Goal: Task Accomplishment & Management: Complete application form

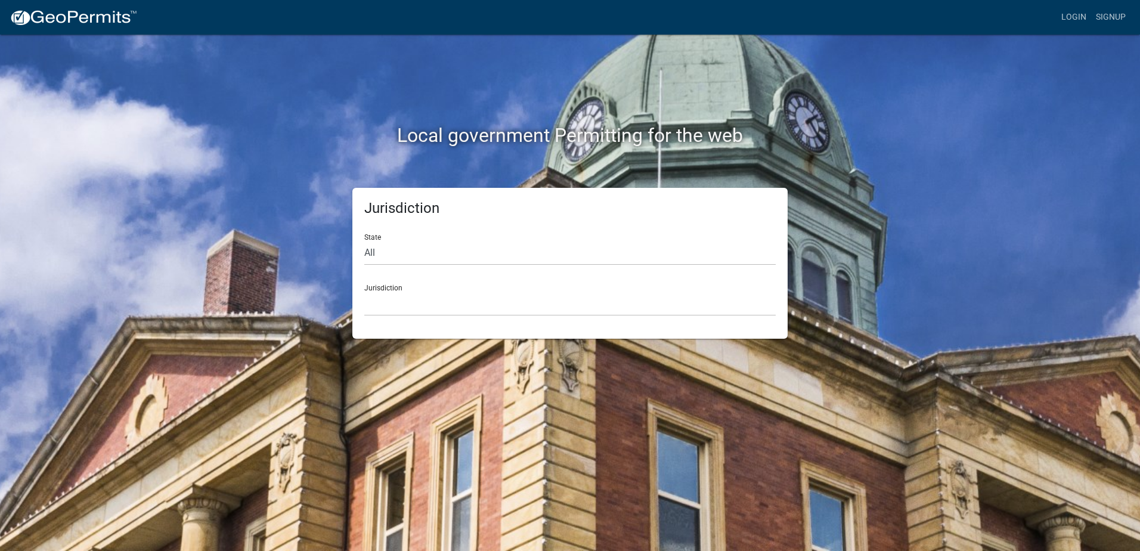
click at [458, 287] on div "Jurisdiction [GEOGRAPHIC_DATA], [US_STATE] [GEOGRAPHIC_DATA], [US_STATE][PERSON…" at bounding box center [569, 295] width 411 height 41
click at [443, 302] on select "[GEOGRAPHIC_DATA], [US_STATE] [GEOGRAPHIC_DATA], [US_STATE][PERSON_NAME][GEOGRA…" at bounding box center [569, 303] width 411 height 24
click at [318, 164] on div "Local government Permitting for the web" at bounding box center [569, 111] width 679 height 153
click at [410, 246] on select "All [US_STATE] [US_STATE] [US_STATE] [US_STATE] [US_STATE] [US_STATE] [US_STATE…" at bounding box center [569, 253] width 411 height 24
select select "[US_STATE]"
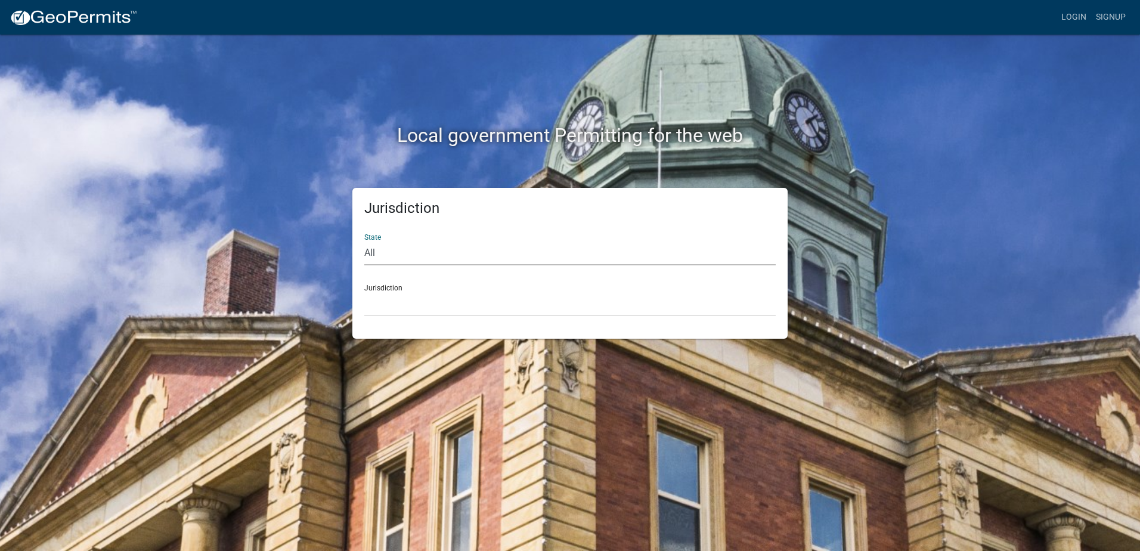
click at [364, 241] on select "All [US_STATE] [US_STATE] [US_STATE] [US_STATE] [US_STATE] [US_STATE] [US_STATE…" at bounding box center [569, 253] width 411 height 24
click at [405, 318] on div "Jurisdiction State All [US_STATE] [US_STATE] [US_STATE] [US_STATE] [US_STATE] […" at bounding box center [569, 263] width 435 height 151
click at [406, 306] on select "City of [GEOGRAPHIC_DATA], [US_STATE] City of [GEOGRAPHIC_DATA], [US_STATE] Cit…" at bounding box center [569, 303] width 411 height 24
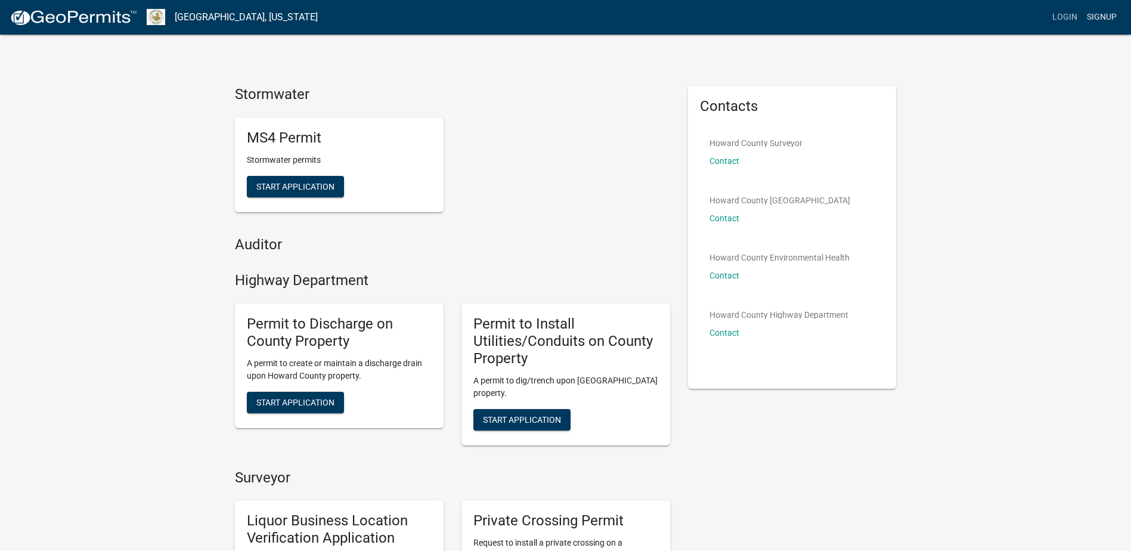
click at [1101, 20] on link "Signup" at bounding box center [1101, 17] width 39 height 23
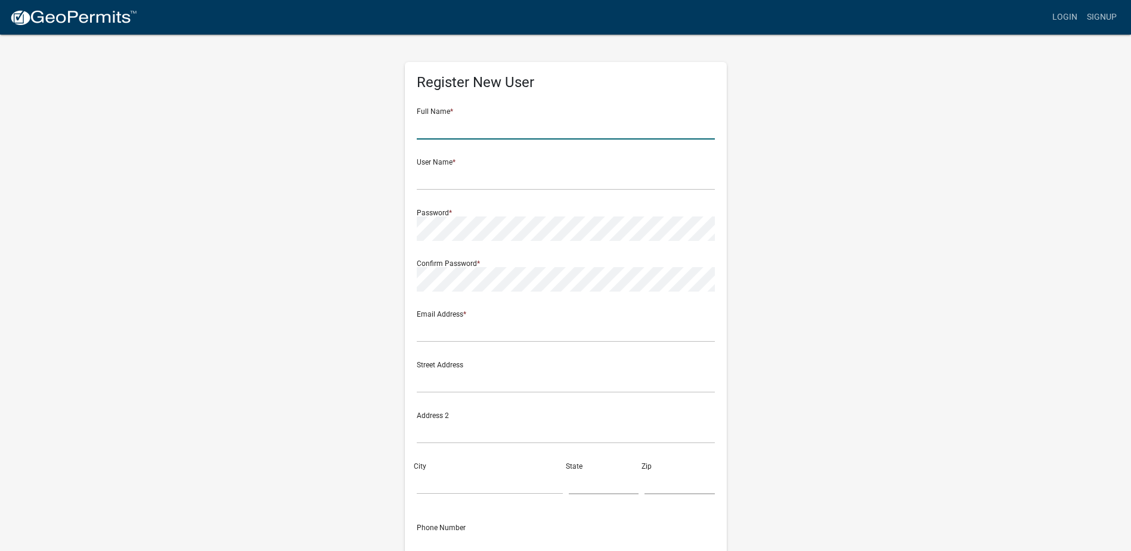
click at [508, 120] on input "text" at bounding box center [566, 127] width 298 height 24
type input "[PERSON_NAME]"
type input "[EMAIL_ADDRESS][DOMAIN_NAME]"
type input "[STREET_ADDRESS]"
type input "Kokomo"
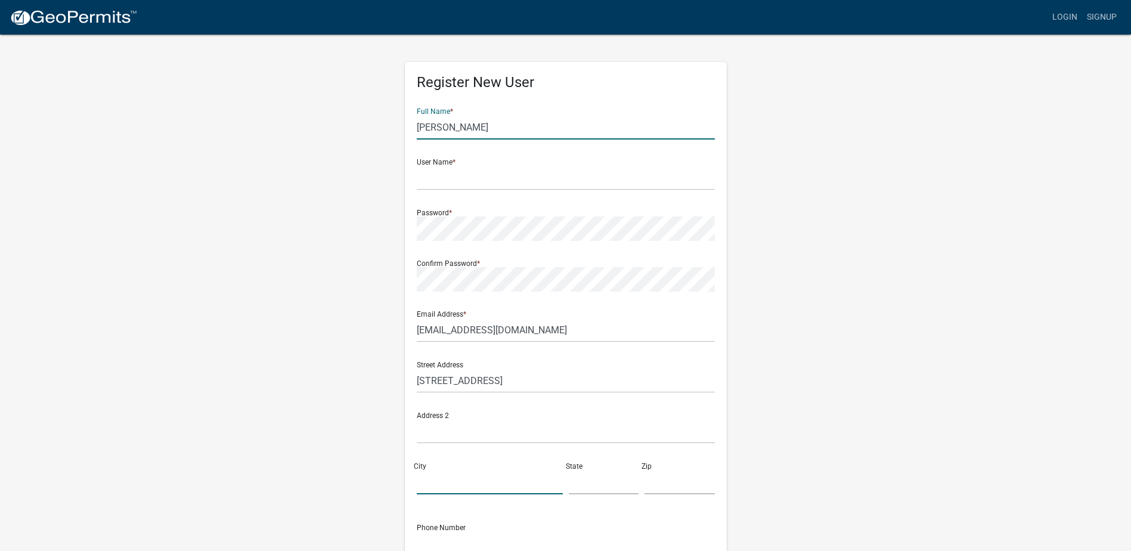
type input "[US_STATE]"
type input "46902"
type input "7655066927"
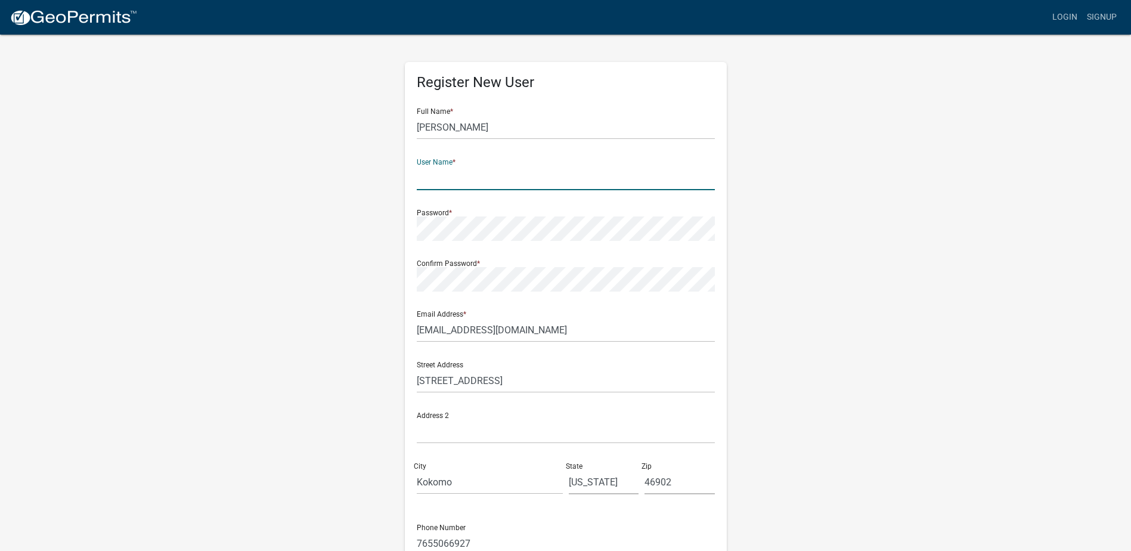
click at [467, 176] on input "text" at bounding box center [566, 178] width 298 height 24
type input "Drewdurkes49"
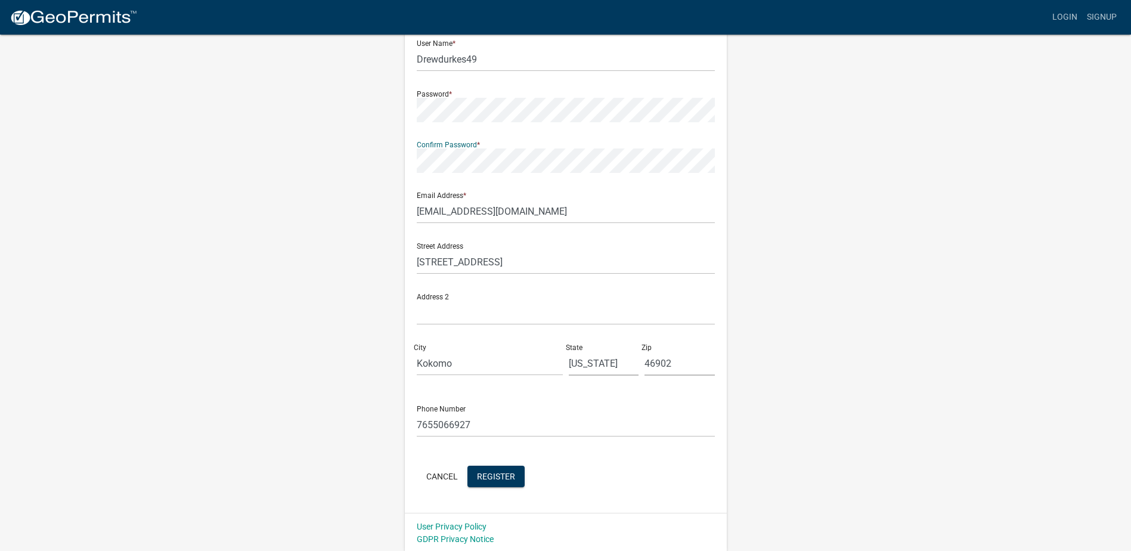
scroll to position [120, 0]
click at [495, 469] on span "Register" at bounding box center [496, 474] width 38 height 10
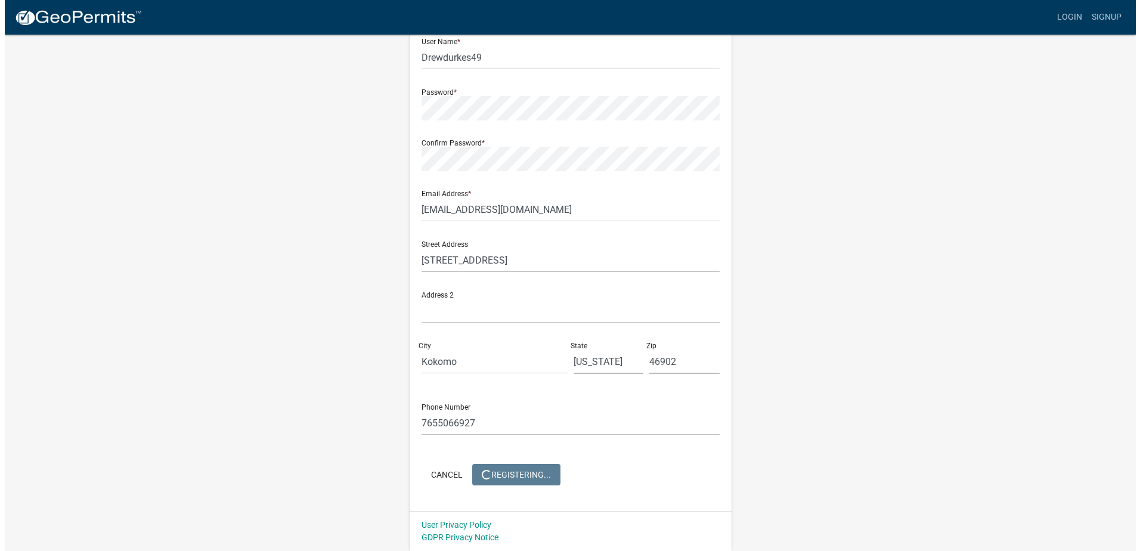
scroll to position [0, 0]
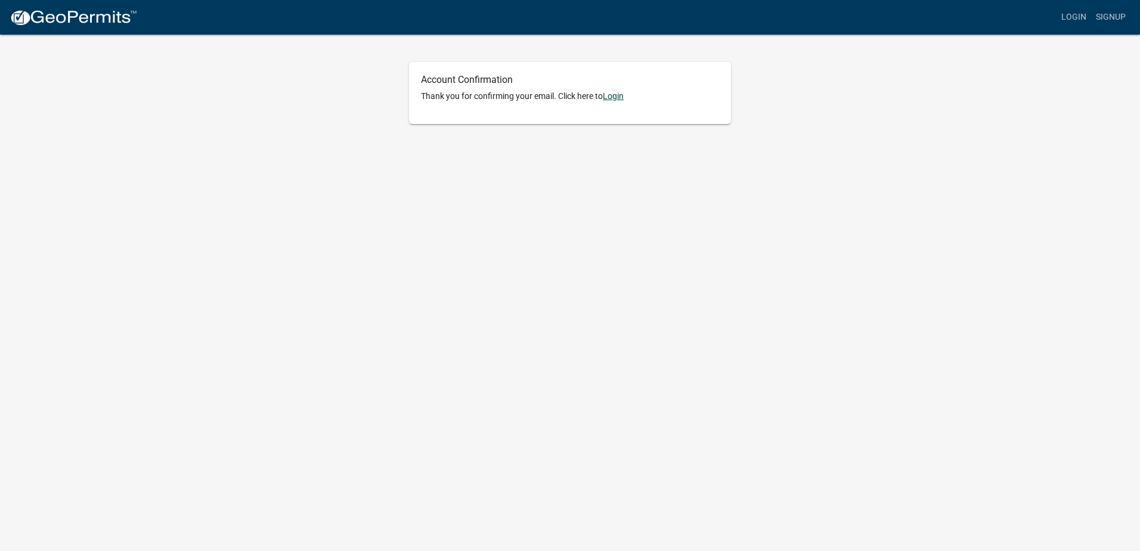
click at [617, 99] on link "Login" at bounding box center [613, 96] width 21 height 10
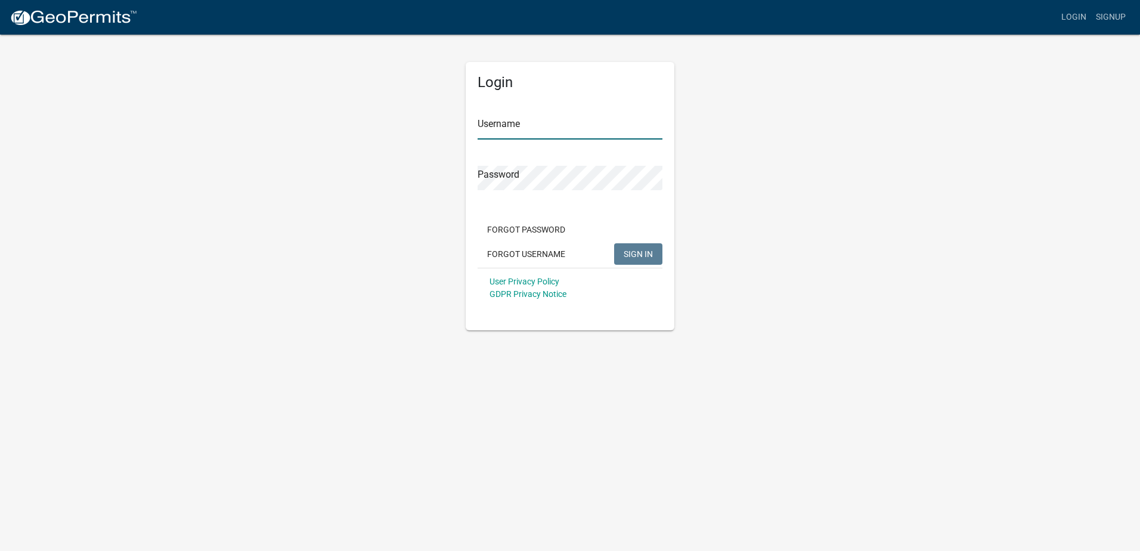
type input "Drewdurkes49"
click at [640, 253] on span "SIGN IN" at bounding box center [637, 254] width 29 height 10
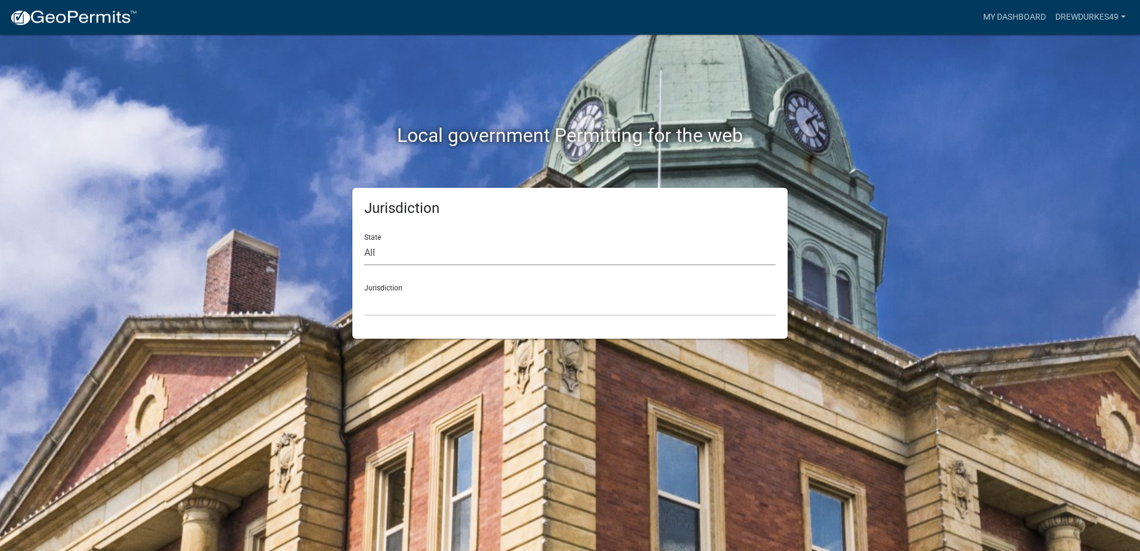
click at [411, 249] on select "All [US_STATE] [US_STATE] [US_STATE] [US_STATE] [US_STATE] [US_STATE] [US_STATE…" at bounding box center [569, 253] width 411 height 24
select select "[US_STATE]"
click at [364, 241] on select "All [US_STATE] [US_STATE] [US_STATE] [US_STATE] [US_STATE] [US_STATE] [US_STATE…" at bounding box center [569, 253] width 411 height 24
click at [405, 308] on select "City of [GEOGRAPHIC_DATA], [US_STATE] City of [GEOGRAPHIC_DATA], [US_STATE] Cit…" at bounding box center [569, 303] width 411 height 24
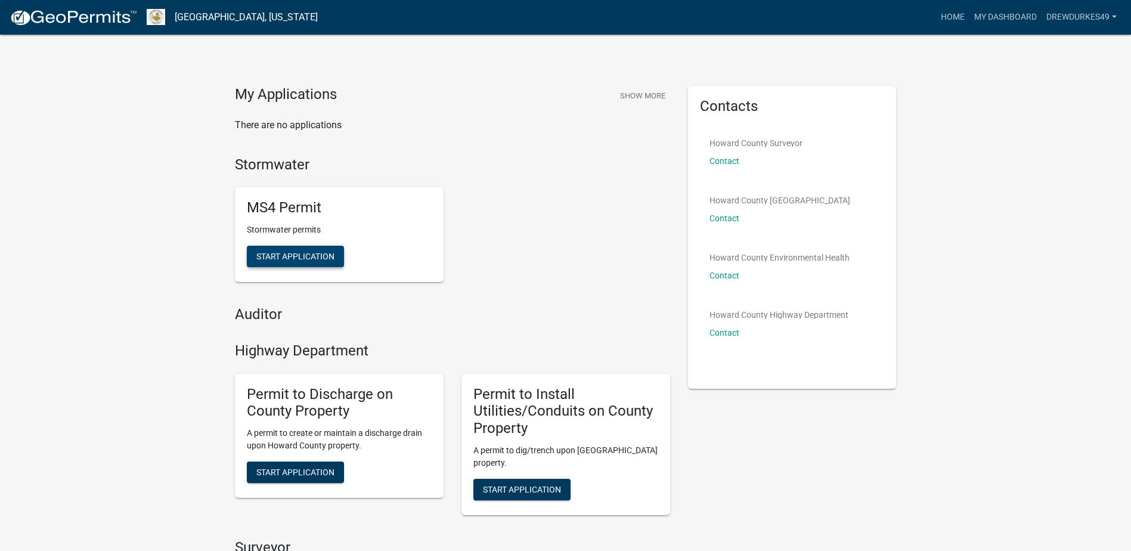
click at [304, 257] on span "Start Application" at bounding box center [295, 257] width 78 height 10
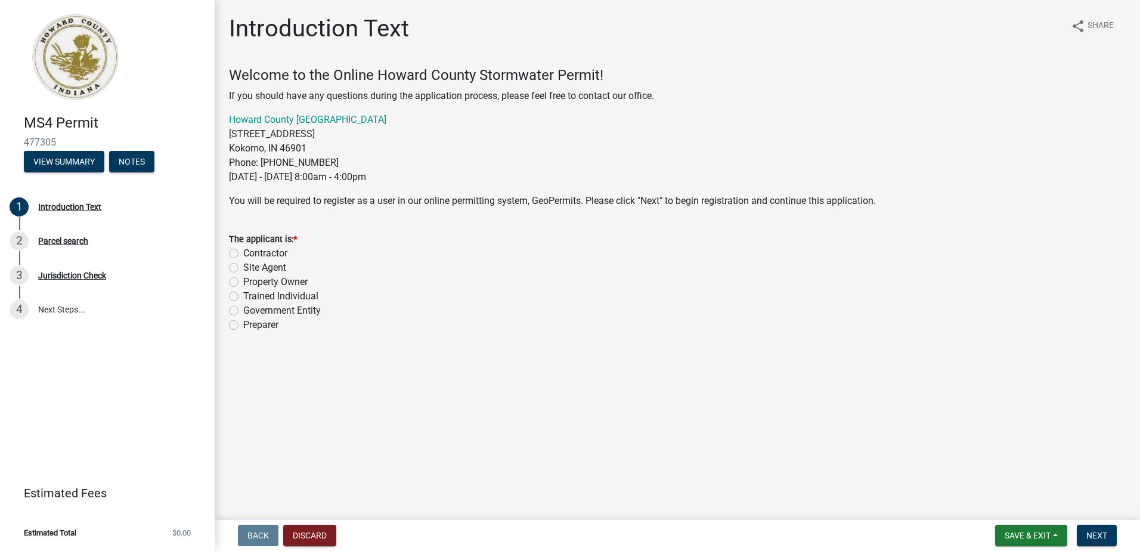
click at [243, 284] on label "Property Owner" at bounding box center [275, 282] width 64 height 14
click at [243, 283] on input "Property Owner" at bounding box center [247, 279] width 8 height 8
radio input "true"
click at [1103, 530] on span "Next" at bounding box center [1096, 535] width 21 height 10
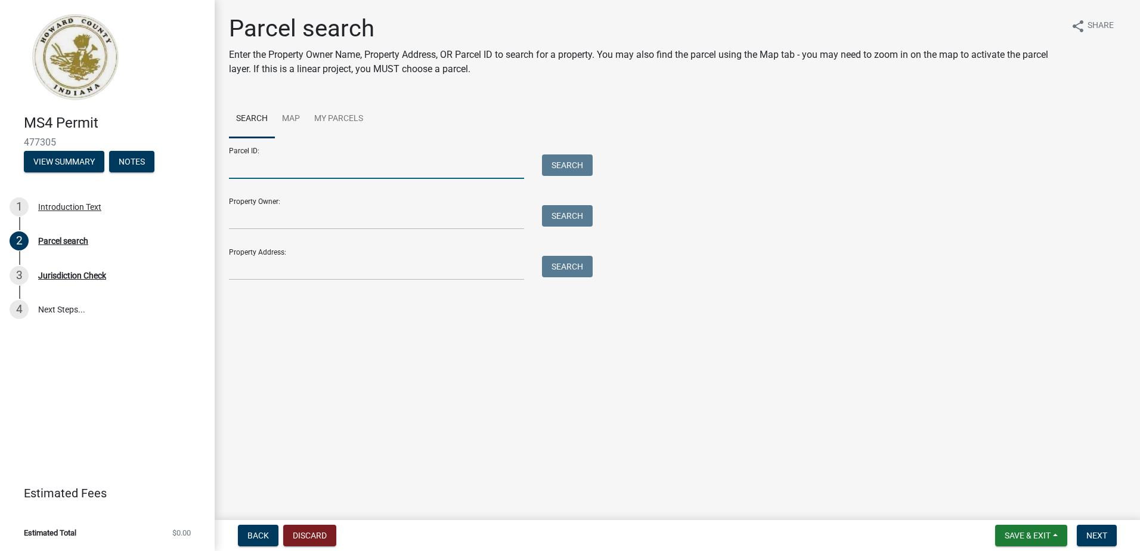
click at [296, 165] on input "Parcel ID:" at bounding box center [376, 166] width 295 height 24
click at [288, 271] on input "Property Address:" at bounding box center [376, 268] width 295 height 24
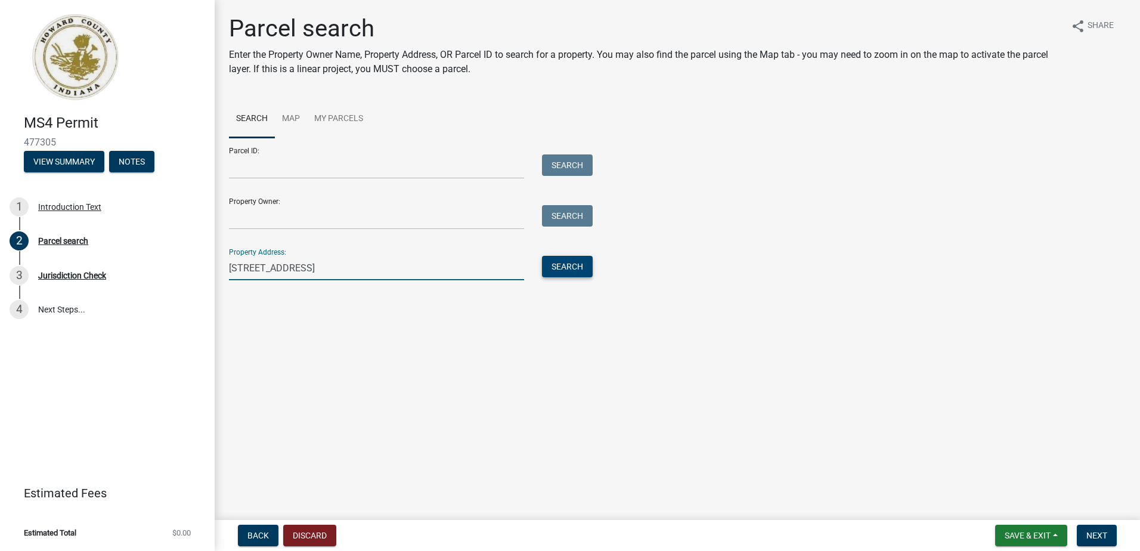
click at [571, 268] on button "Search" at bounding box center [567, 266] width 51 height 21
click at [363, 266] on input "7853 E 50 N, Greentown, IN" at bounding box center [376, 268] width 295 height 24
type input "7853 E 50 N, Greentown, IN 46936"
click at [575, 261] on button "Search" at bounding box center [567, 266] width 51 height 21
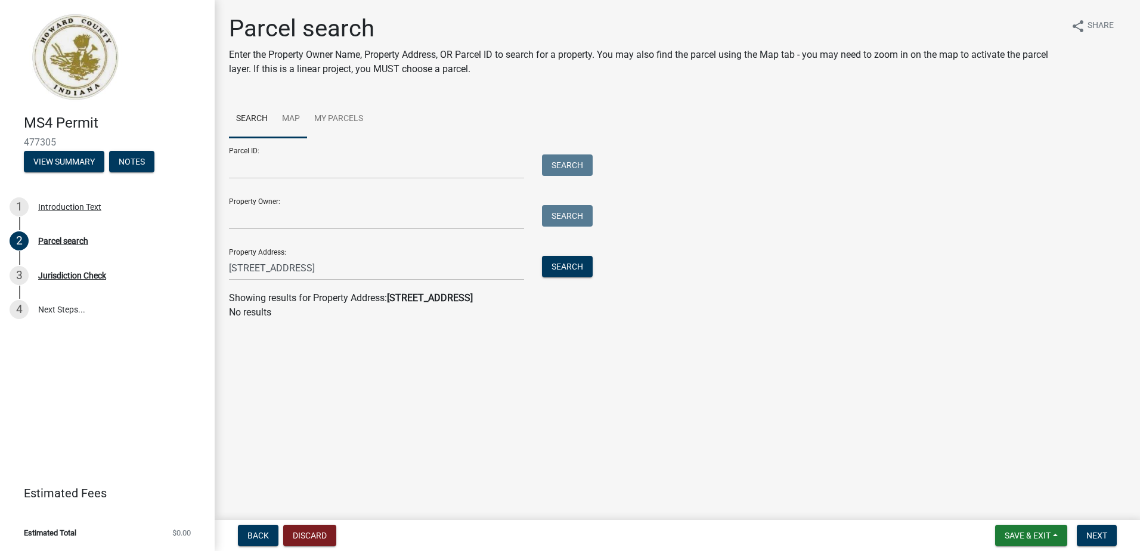
click at [296, 116] on link "Map" at bounding box center [291, 119] width 32 height 38
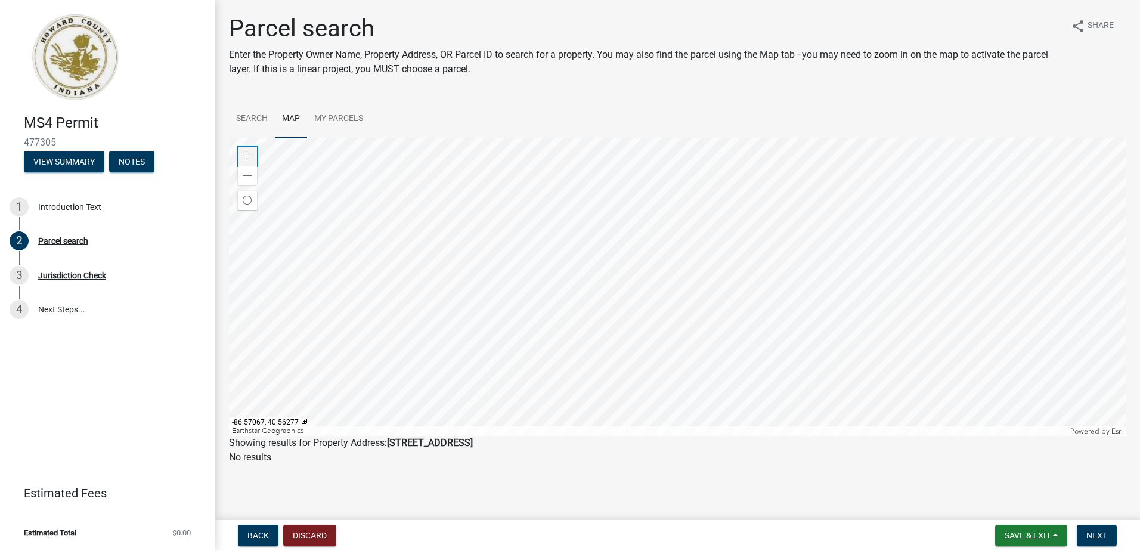
click at [250, 156] on span at bounding box center [248, 156] width 10 height 10
click at [427, 369] on div at bounding box center [677, 287] width 896 height 298
click at [561, 287] on div at bounding box center [677, 287] width 896 height 298
click at [247, 152] on span at bounding box center [248, 156] width 10 height 10
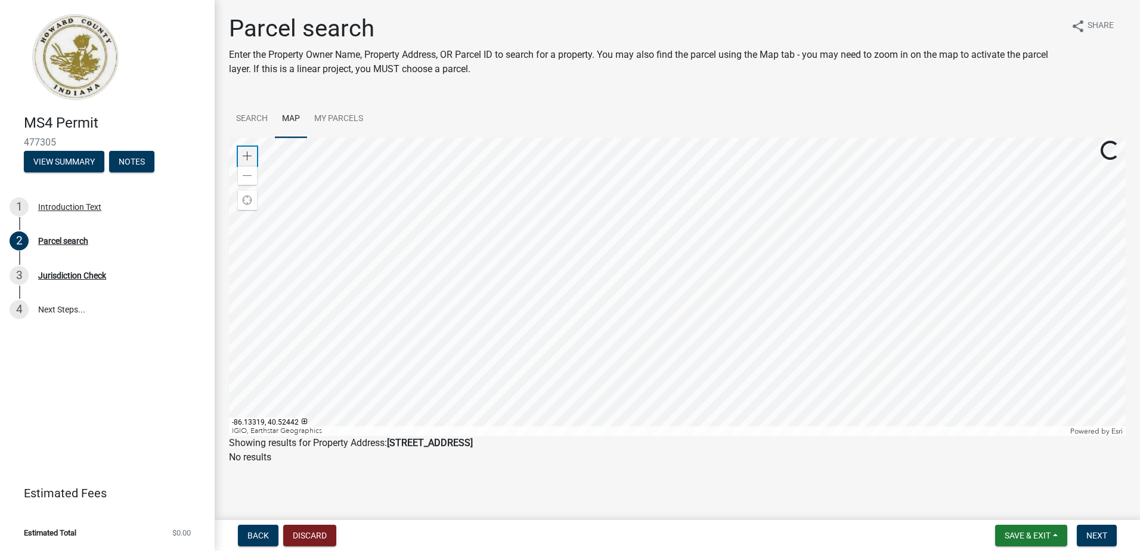
click at [247, 152] on span at bounding box center [248, 156] width 10 height 10
click at [657, 188] on div at bounding box center [677, 287] width 896 height 298
click at [555, 150] on div at bounding box center [677, 287] width 896 height 298
click at [634, 200] on div at bounding box center [677, 287] width 896 height 298
click at [441, 252] on div at bounding box center [677, 287] width 896 height 298
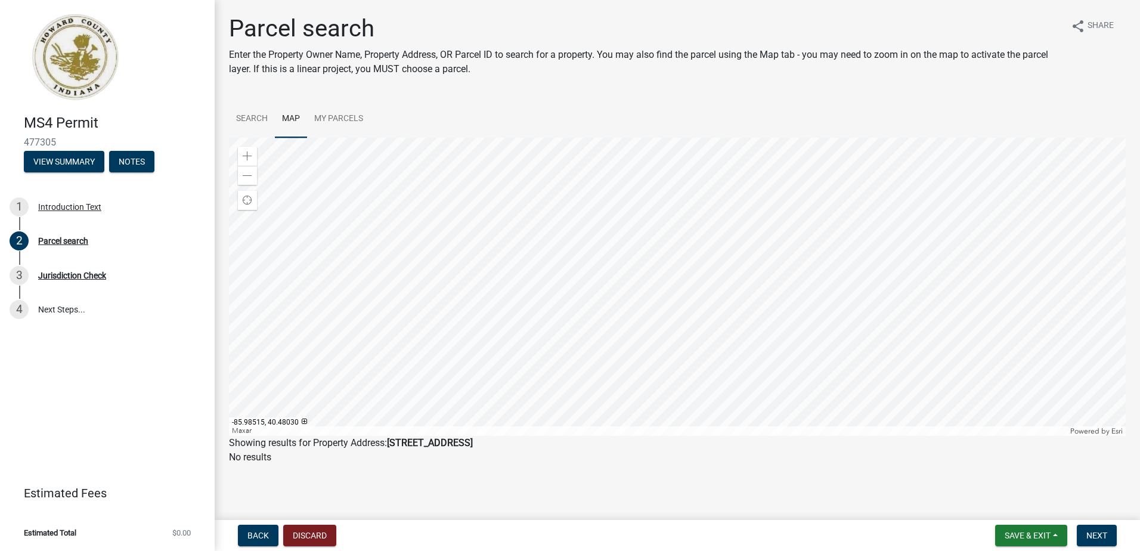
click at [530, 341] on div at bounding box center [677, 287] width 896 height 298
click at [480, 291] on div at bounding box center [677, 287] width 896 height 298
click at [252, 154] on span at bounding box center [248, 156] width 10 height 10
click at [659, 293] on div at bounding box center [677, 287] width 896 height 298
click at [247, 156] on span at bounding box center [248, 156] width 10 height 10
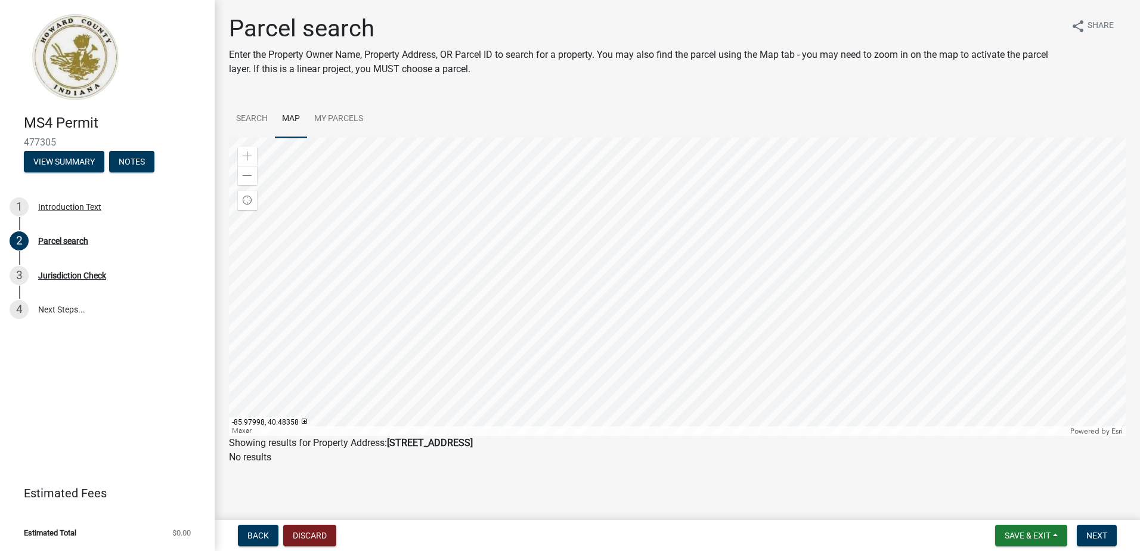
click at [507, 275] on div at bounding box center [677, 287] width 896 height 298
click at [463, 193] on div at bounding box center [677, 287] width 896 height 298
click at [568, 269] on div at bounding box center [677, 287] width 896 height 298
click at [246, 178] on span at bounding box center [248, 176] width 10 height 10
click at [484, 290] on div at bounding box center [677, 287] width 896 height 298
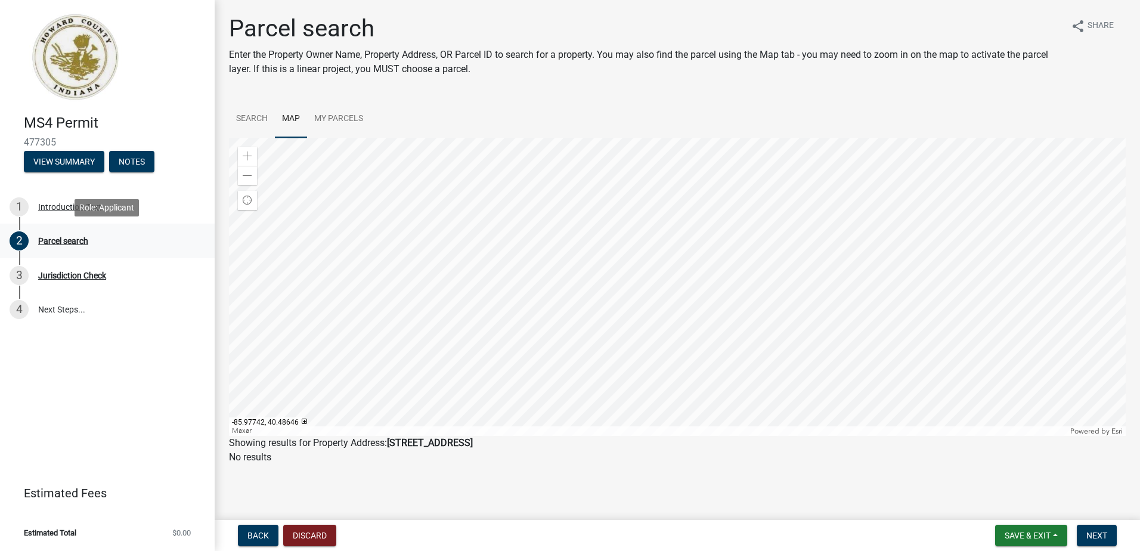
click at [65, 241] on div "Parcel search" at bounding box center [63, 241] width 50 height 8
click at [257, 124] on link "Search" at bounding box center [252, 119] width 46 height 38
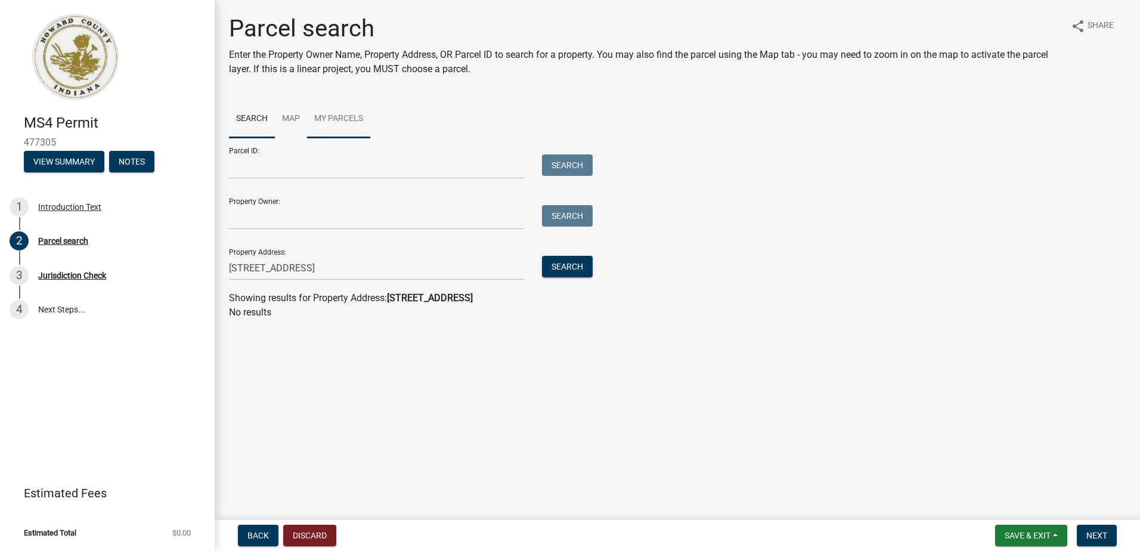
click at [344, 118] on link "My Parcels" at bounding box center [338, 119] width 63 height 38
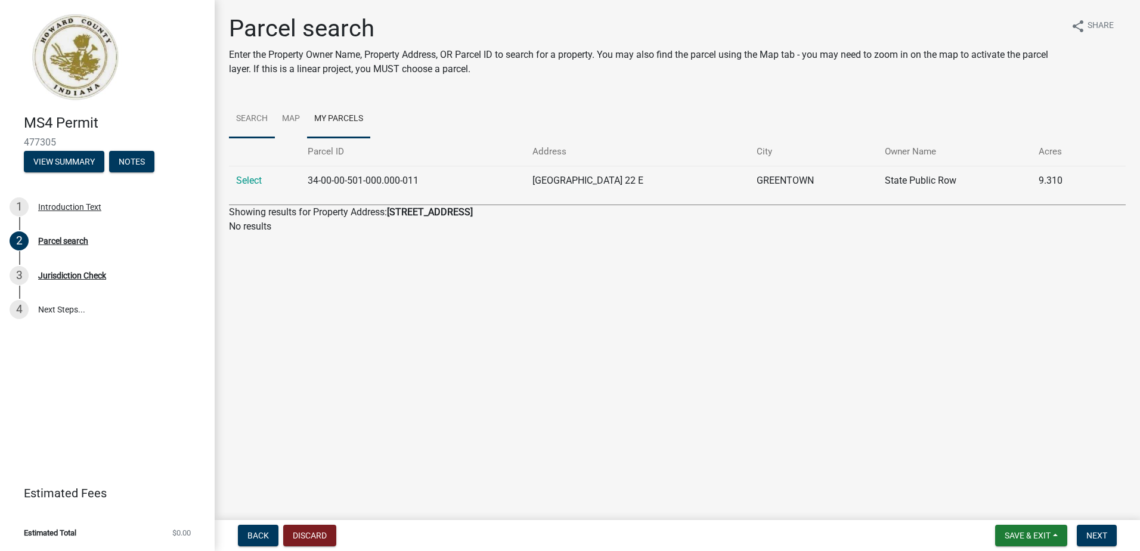
click at [253, 117] on link "Search" at bounding box center [252, 119] width 46 height 38
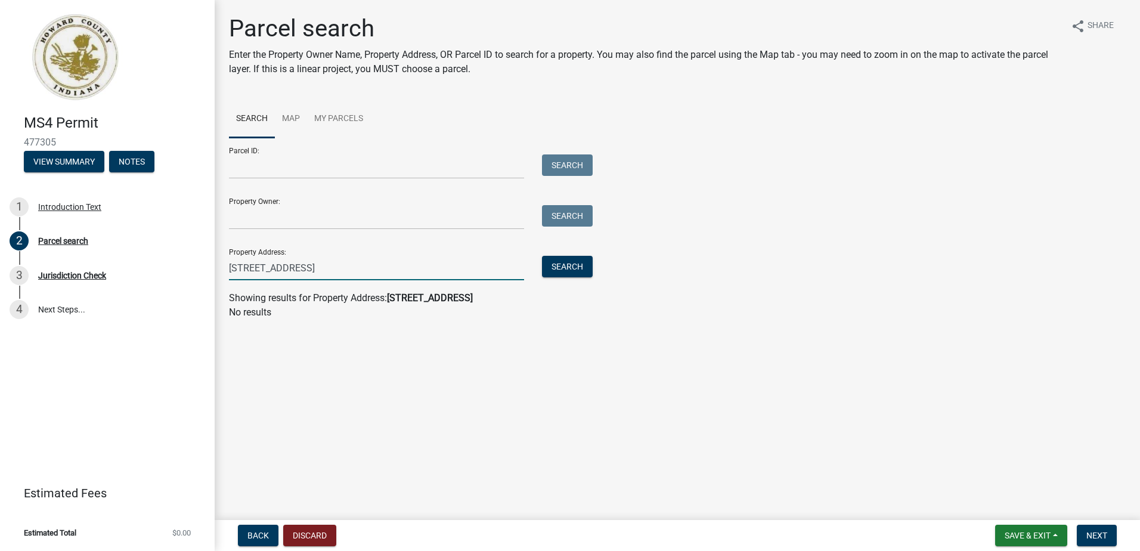
click at [373, 268] on input "7853 E 50 N, Greentown, IN 46936" at bounding box center [376, 268] width 295 height 24
drag, startPoint x: 375, startPoint y: 267, endPoint x: 329, endPoint y: 268, distance: 45.9
click at [329, 268] on input "7853 E 50 N, Greentown, IN 46936" at bounding box center [376, 268] width 295 height 24
type input "7853 E 50 N, Greentown"
click at [580, 268] on button "Search" at bounding box center [567, 266] width 51 height 21
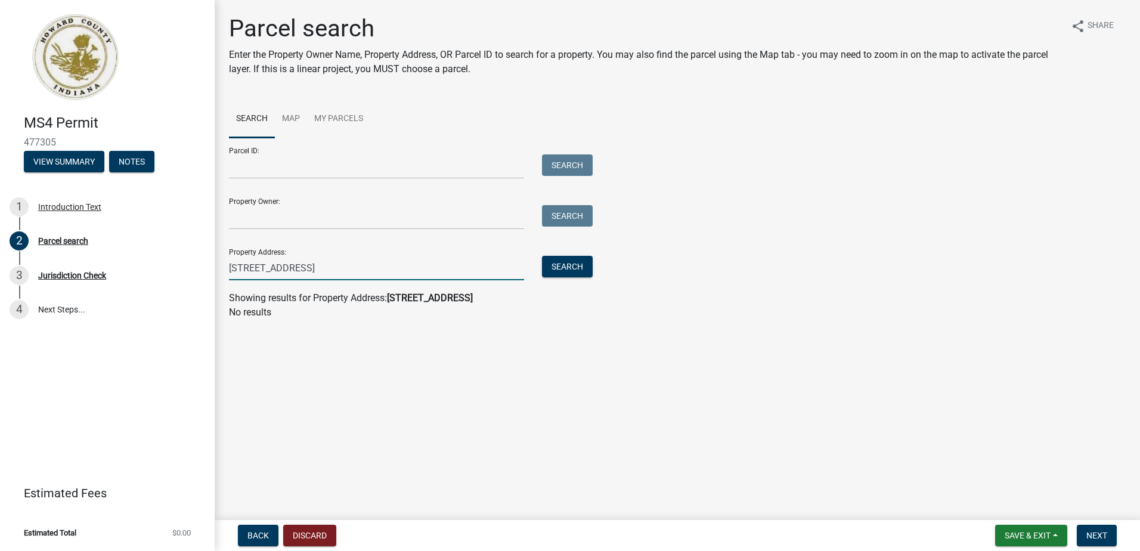
click at [346, 269] on input "7853 E 50 N, Greentown" at bounding box center [376, 268] width 295 height 24
drag, startPoint x: 342, startPoint y: 268, endPoint x: 185, endPoint y: 263, distance: 156.8
click at [185, 263] on div "MS4 Permit 477305 View Summary Notes 1 Introduction Text 2 Parcel search 3 Juri…" at bounding box center [570, 275] width 1140 height 551
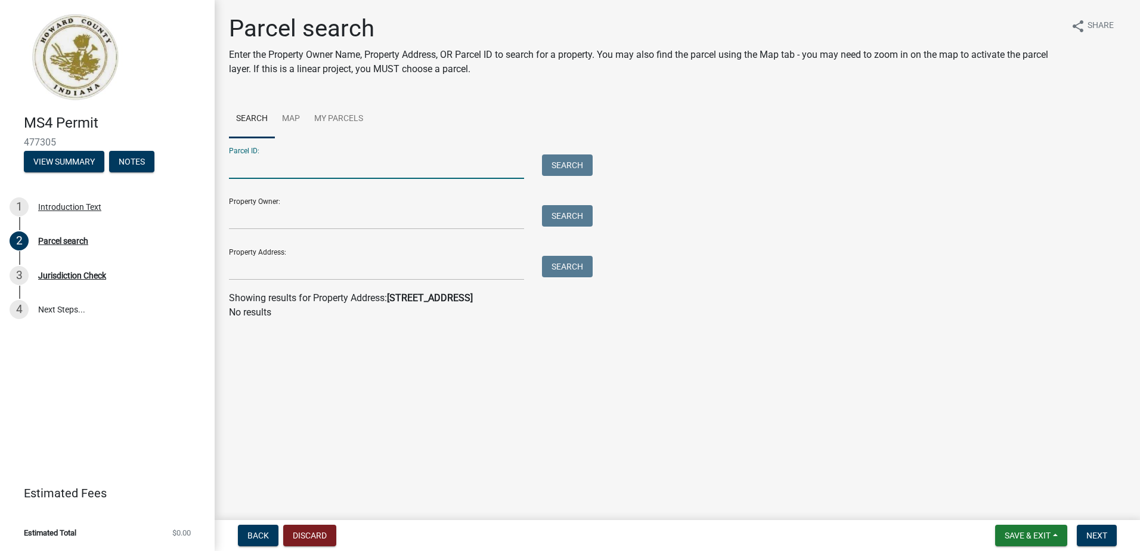
click at [281, 172] on input "Parcel ID:" at bounding box center [376, 166] width 295 height 24
type input "34-05-32-426-006.000-011"
click at [542, 154] on button "Search" at bounding box center [567, 164] width 51 height 21
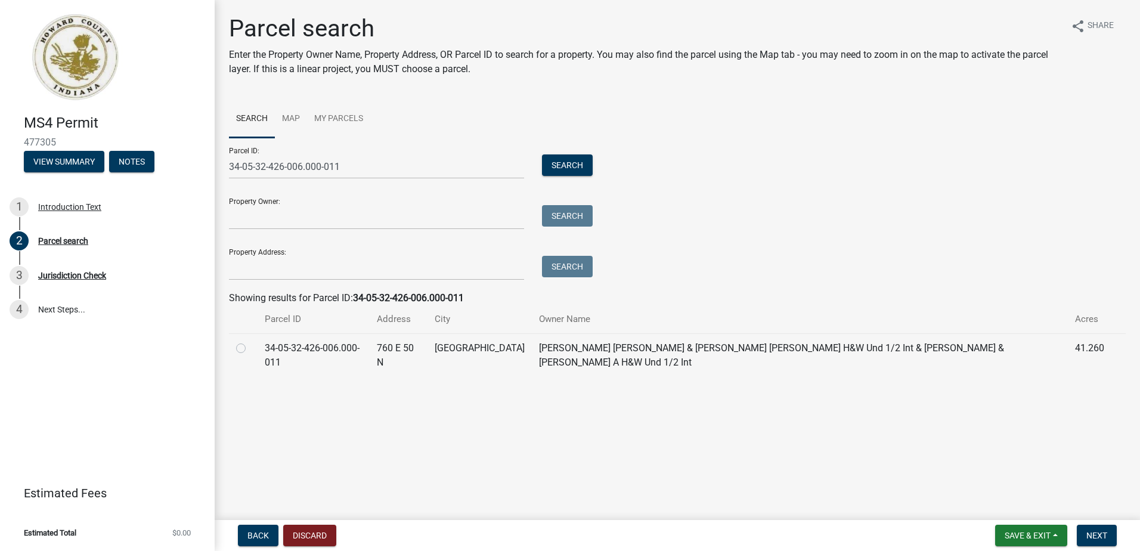
click at [250, 341] on label at bounding box center [250, 341] width 0 height 0
click at [250, 349] on input "radio" at bounding box center [254, 345] width 8 height 8
radio input "true"
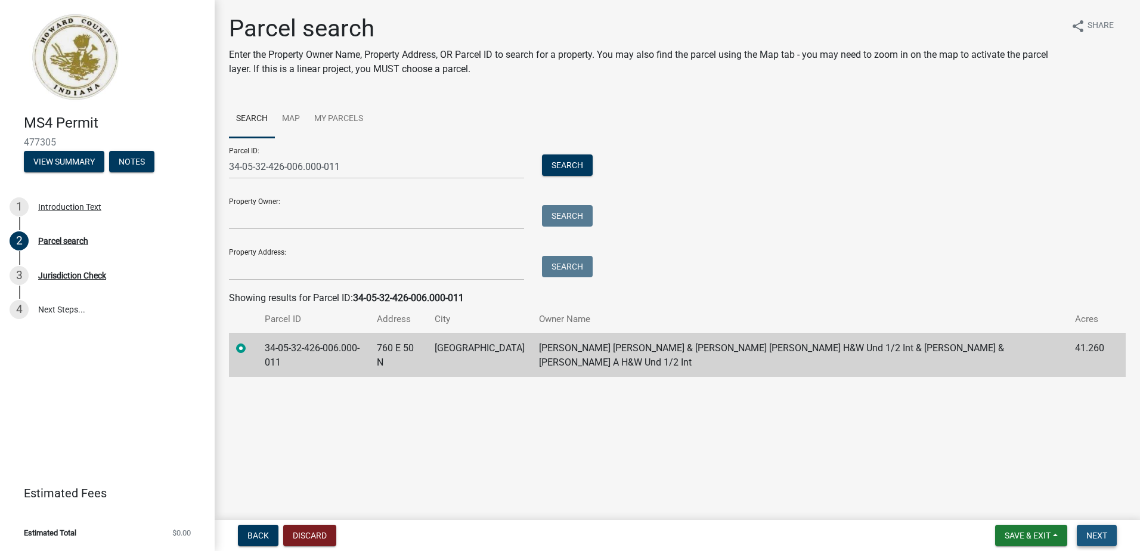
click at [1106, 526] on button "Next" at bounding box center [1096, 534] width 40 height 21
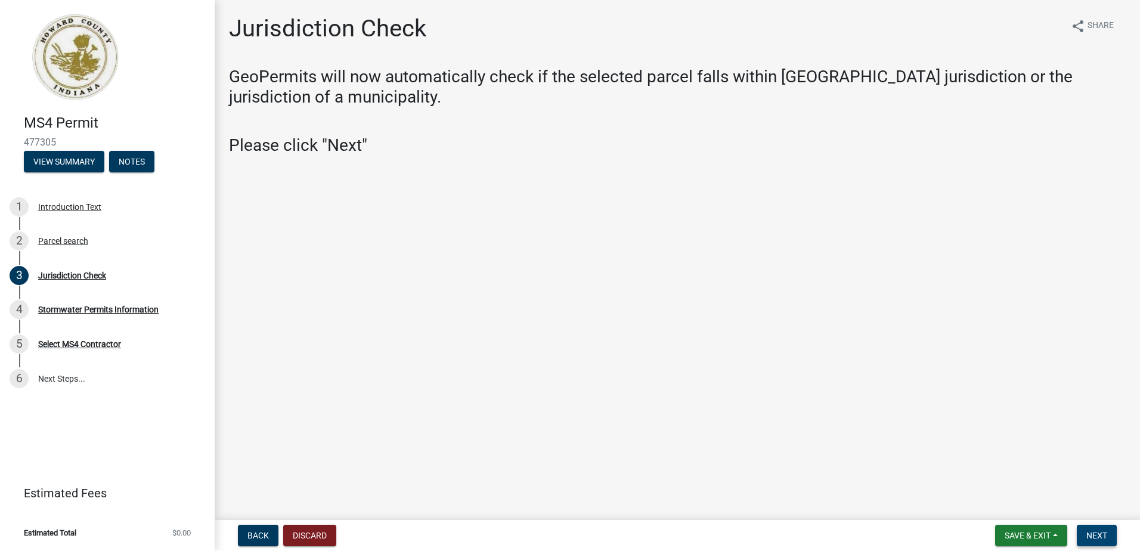
click at [1095, 531] on span "Next" at bounding box center [1096, 535] width 21 height 10
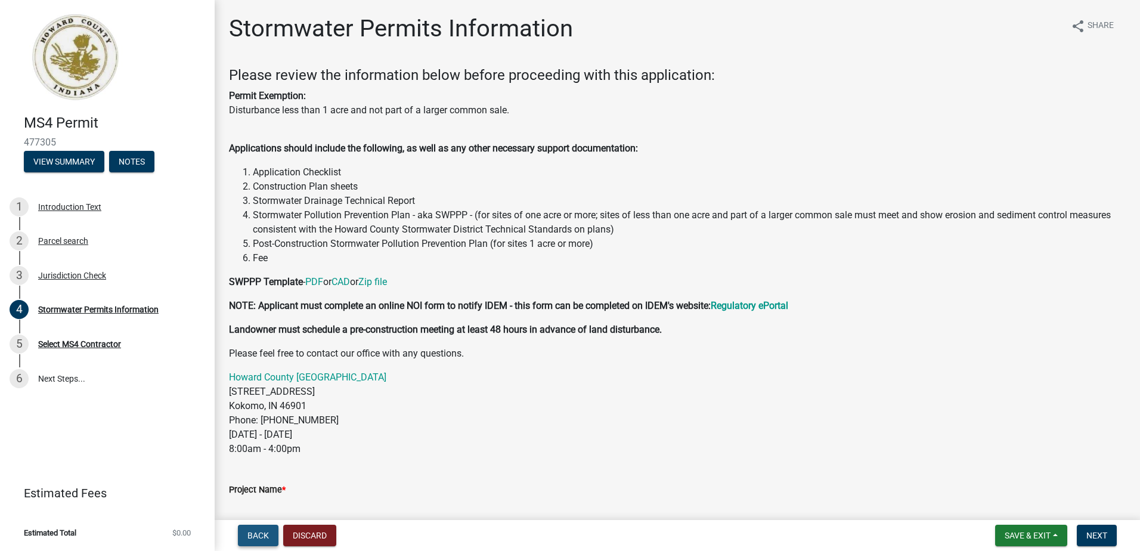
click at [259, 532] on span "Back" at bounding box center [257, 535] width 21 height 10
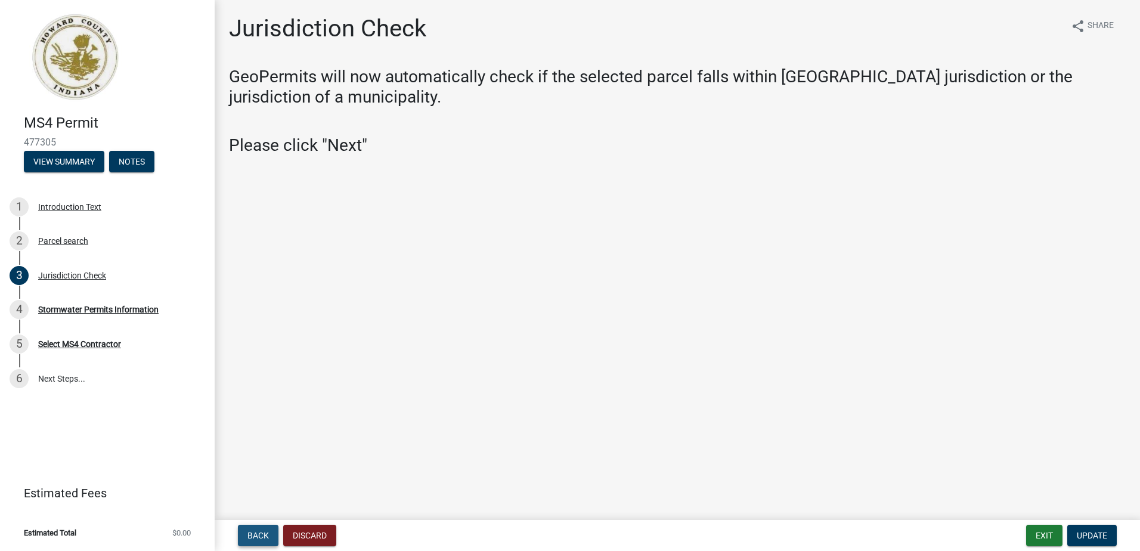
click at [257, 540] on span "Back" at bounding box center [257, 535] width 21 height 10
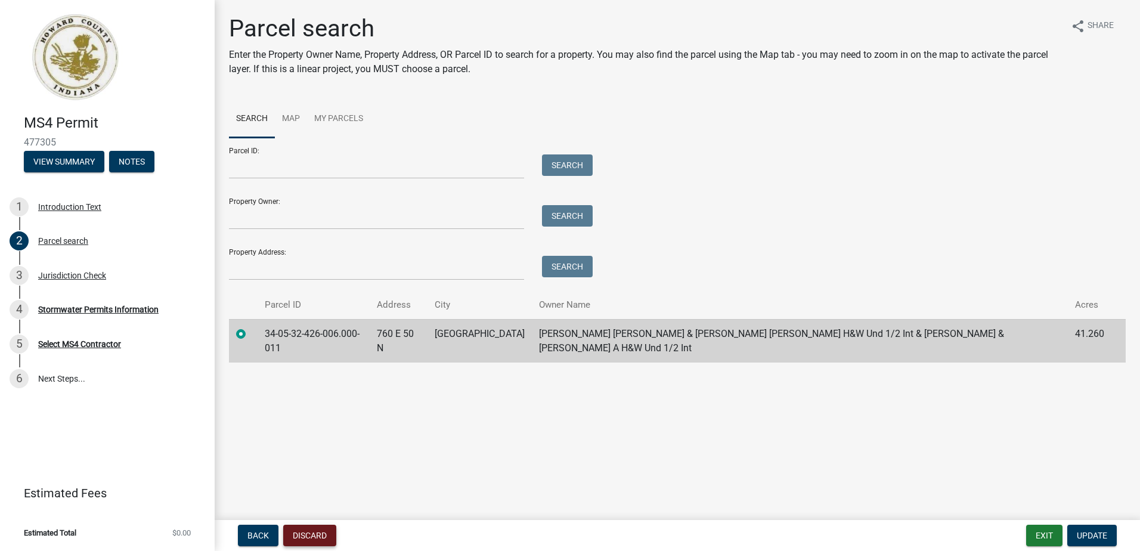
click at [311, 533] on button "Discard" at bounding box center [309, 534] width 53 height 21
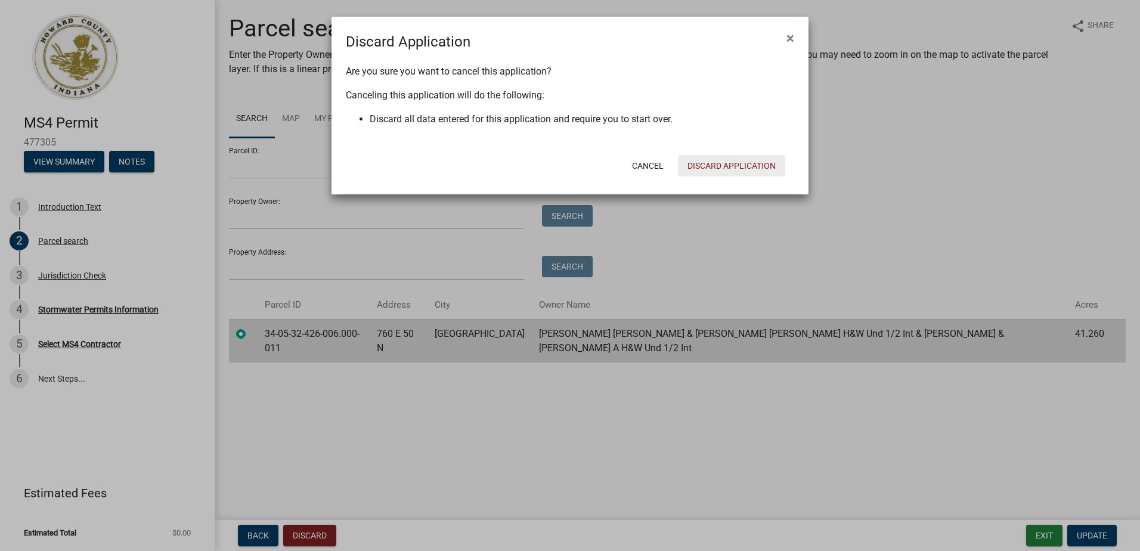
click at [730, 167] on button "Discard Application" at bounding box center [731, 165] width 107 height 21
